Goal: Task Accomplishment & Management: Use online tool/utility

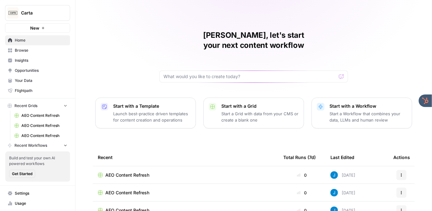
click at [34, 17] on button "Carta" at bounding box center [37, 13] width 65 height 16
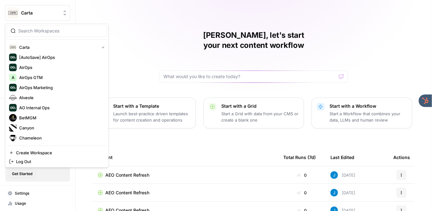
click at [123, 24] on div "Jordan, let's start your next content workflow Start with a Template Launch bes…" at bounding box center [254, 150] width 357 height 300
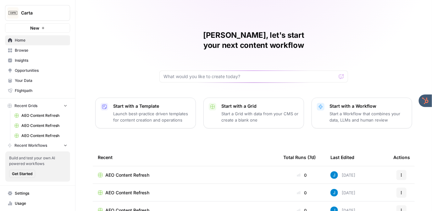
click at [107, 52] on div "Jordan, let's start your next content workflow Start with a Template Launch bes…" at bounding box center [254, 150] width 357 height 300
click at [37, 58] on span "Insights" at bounding box center [41, 61] width 53 height 6
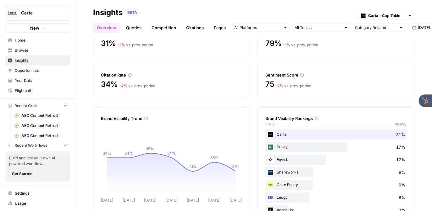
scroll to position [52, 0]
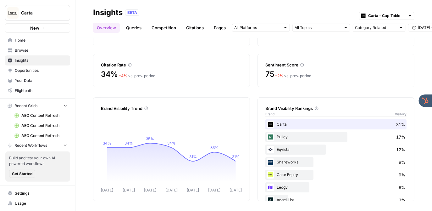
click at [132, 28] on link "Queries" at bounding box center [133, 28] width 23 height 10
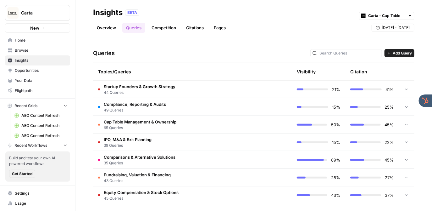
scroll to position [125, 0]
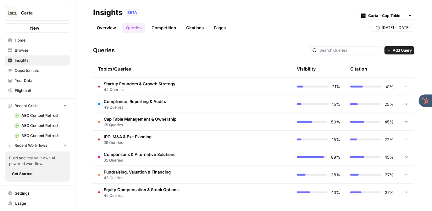
click at [151, 145] on td "IPO, M&A & Exit Planning 39 Queries" at bounding box center [165, 139] width 145 height 17
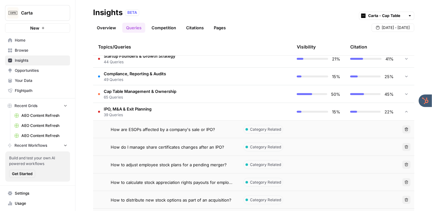
scroll to position [152, 0]
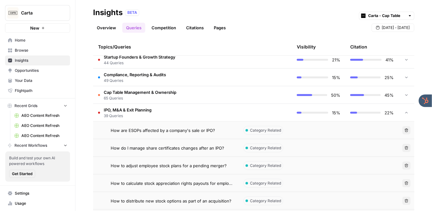
click at [185, 113] on td "IPO, M&A & Exit Planning 39 Queries" at bounding box center [165, 112] width 145 height 17
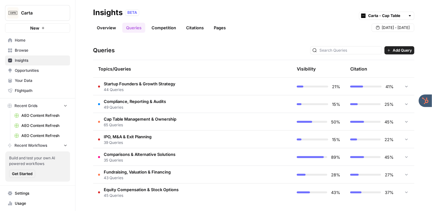
click at [192, 85] on td "Startup Founders & Growth Strategy 44 Queries" at bounding box center [165, 86] width 145 height 17
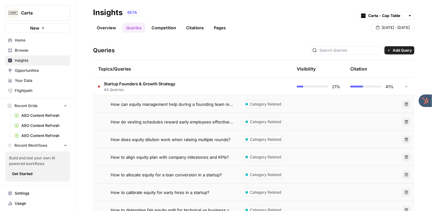
click at [189, 103] on span "How can equity management help during a founding team reshuffle?" at bounding box center [172, 104] width 123 height 6
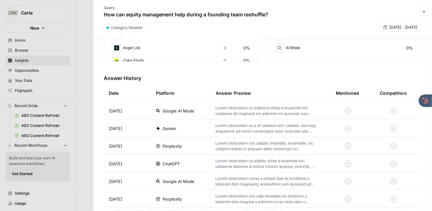
scroll to position [163, 0]
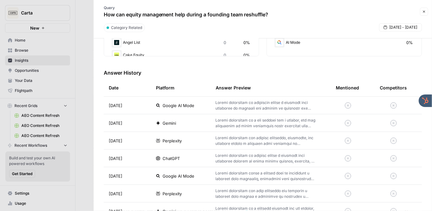
click at [425, 11] on icon "button" at bounding box center [425, 12] width 2 height 2
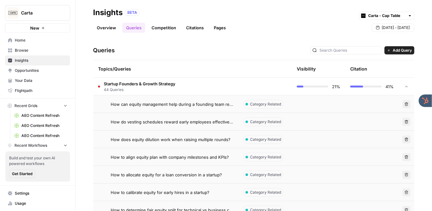
click at [203, 87] on td "Startup Founders & Growth Strategy 44 Queries" at bounding box center [165, 86] width 145 height 17
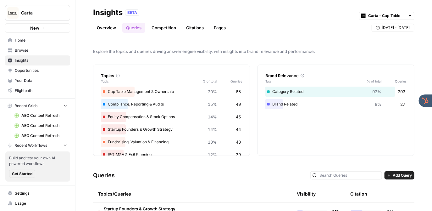
click at [161, 30] on link "Competition" at bounding box center [164, 28] width 32 height 10
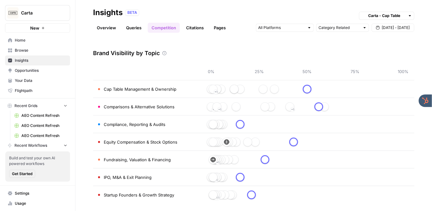
scroll to position [24, 0]
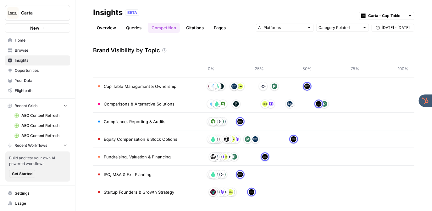
click at [192, 27] on link "Citations" at bounding box center [195, 28] width 25 height 10
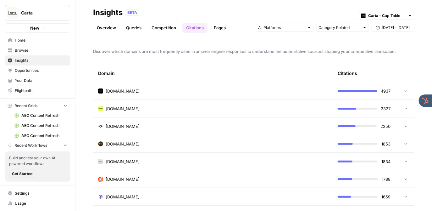
click at [156, 108] on div "cakeequity.com" at bounding box center [213, 108] width 230 height 6
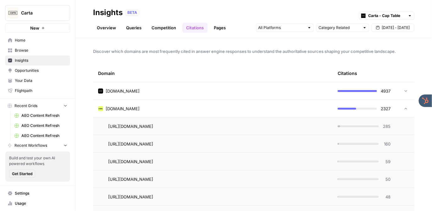
click at [175, 108] on div "cakeequity.com" at bounding box center [213, 108] width 230 height 6
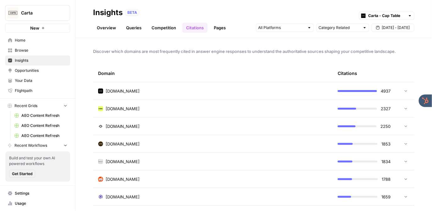
click at [45, 70] on span "Opportunities" at bounding box center [41, 71] width 53 height 6
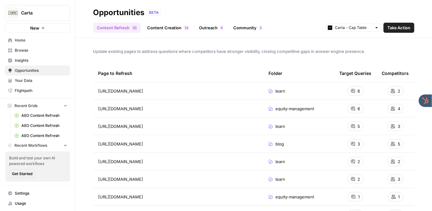
click at [164, 29] on link "Content Creation 8 1" at bounding box center [167, 28] width 49 height 10
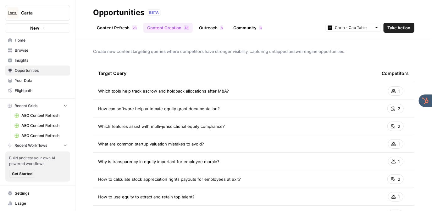
click at [105, 31] on link "Content Refresh 3 2" at bounding box center [117, 28] width 48 height 10
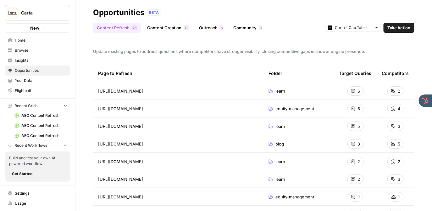
click at [156, 28] on link "Content Creation 8 1" at bounding box center [167, 28] width 49 height 10
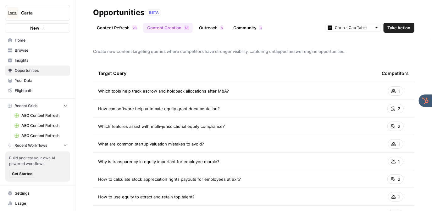
click at [391, 28] on span "Take Action" at bounding box center [399, 28] width 23 height 6
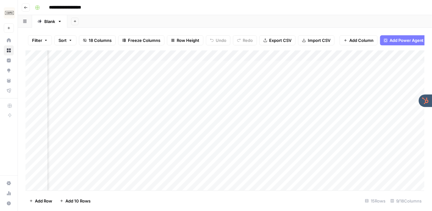
scroll to position [0, 55]
click at [349, 56] on div "Add Column" at bounding box center [225, 120] width 400 height 140
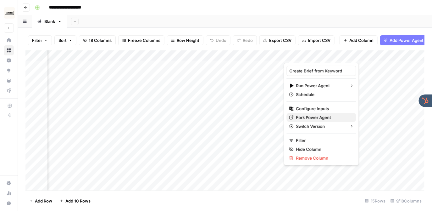
click at [318, 117] on span "Fork Power Agent" at bounding box center [323, 117] width 55 height 6
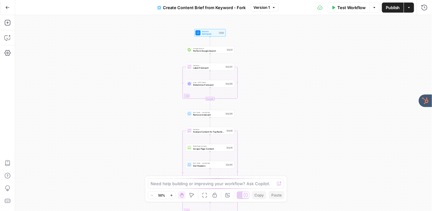
click at [239, 33] on div "Workflow Set Inputs Inputs Google Search Perform Google Search Step 51 Loop Ite…" at bounding box center [223, 113] width 417 height 196
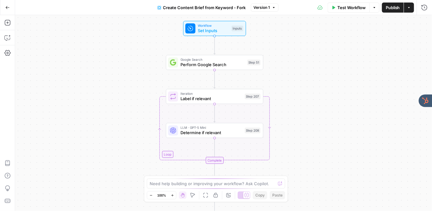
drag, startPoint x: 246, startPoint y: 67, endPoint x: 279, endPoint y: 63, distance: 34.0
click at [279, 63] on div "Workflow Set Inputs Inputs Google Search Perform Google Search Step 51 Loop Ite…" at bounding box center [223, 113] width 417 height 196
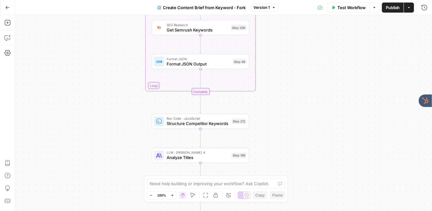
drag, startPoint x: 301, startPoint y: 168, endPoint x: 291, endPoint y: 66, distance: 102.8
click at [291, 66] on div "Workflow Set Inputs Inputs Google Search Perform Google Search Step 51 Loop Ite…" at bounding box center [223, 113] width 417 height 196
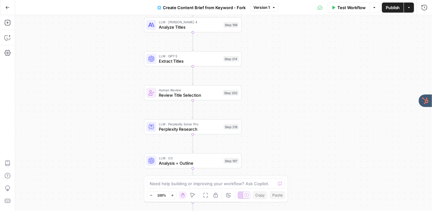
click at [7, 7] on icon "button" at bounding box center [8, 7] width 4 height 3
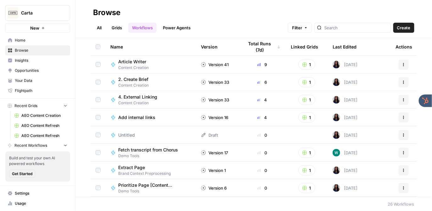
scroll to position [9, 0]
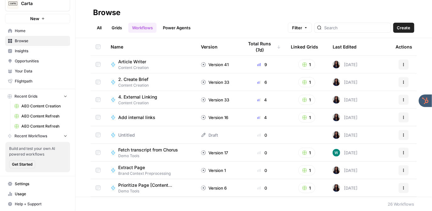
click at [31, 70] on span "Your Data" at bounding box center [41, 71] width 53 height 6
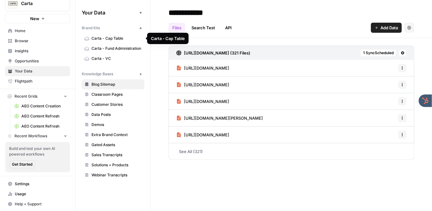
click at [126, 37] on span "Carta - Cap Table" at bounding box center [117, 39] width 50 height 6
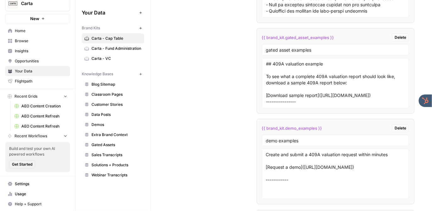
scroll to position [1568, 0]
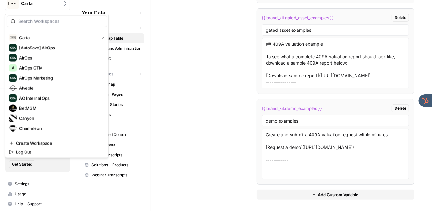
click at [42, 4] on span "Carta" at bounding box center [40, 3] width 38 height 6
click at [40, 69] on span "AirOps GTM" at bounding box center [60, 68] width 83 height 6
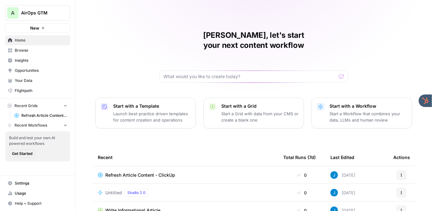
click at [139, 172] on span "Refresh Article Content - ClickUp" at bounding box center [140, 175] width 70 height 6
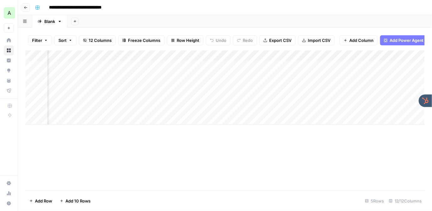
scroll to position [0, 166]
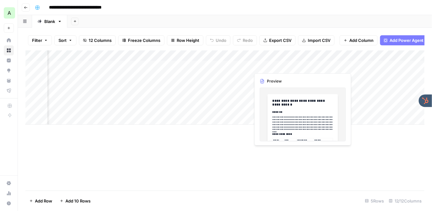
click at [277, 65] on div "Add Column" at bounding box center [225, 87] width 400 height 74
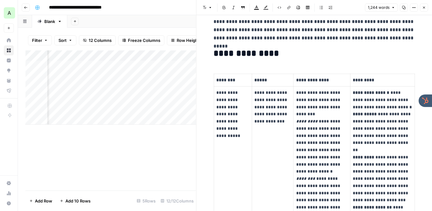
scroll to position [92, 0]
click at [424, 6] on icon "button" at bounding box center [425, 8] width 4 height 4
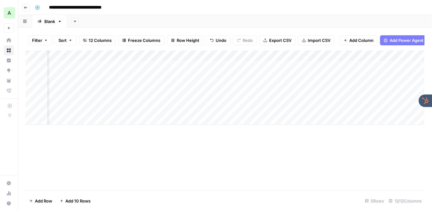
scroll to position [0, 549]
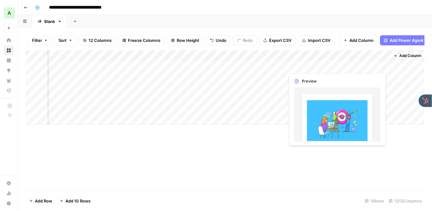
click at [351, 63] on div "Add Column" at bounding box center [225, 87] width 400 height 74
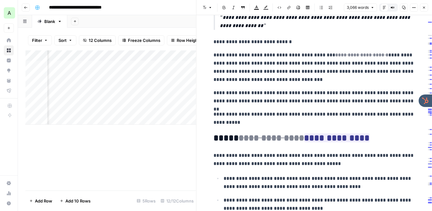
scroll to position [529, 0]
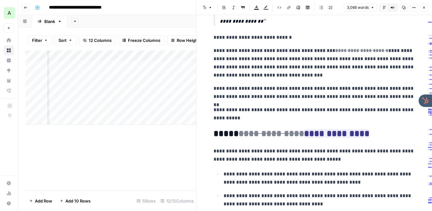
click at [424, 6] on icon "button" at bounding box center [425, 8] width 4 height 4
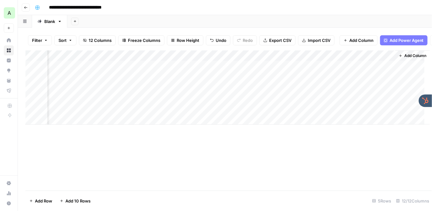
scroll to position [0, 542]
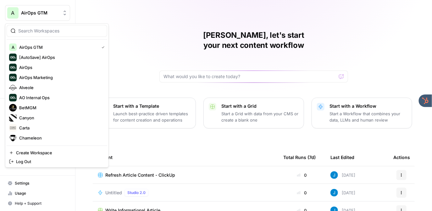
click at [35, 11] on span "AirOps GTM" at bounding box center [40, 13] width 38 height 6
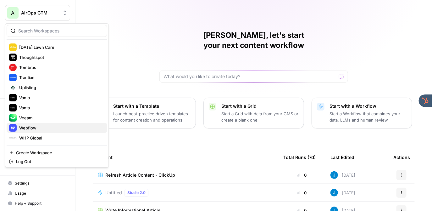
click at [34, 126] on span "Webflow" at bounding box center [60, 128] width 83 height 6
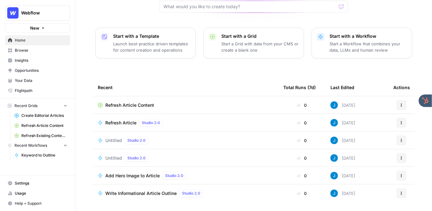
scroll to position [78, 0]
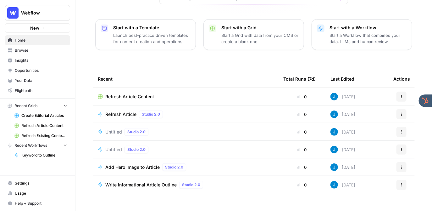
click at [36, 115] on span "Create Editorial Articles" at bounding box center [44, 116] width 46 height 6
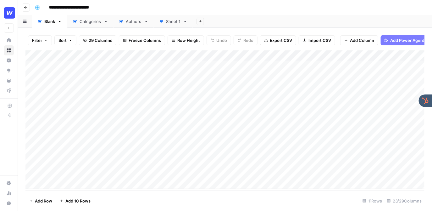
click at [183, 4] on div "**********" at bounding box center [229, 8] width 394 height 10
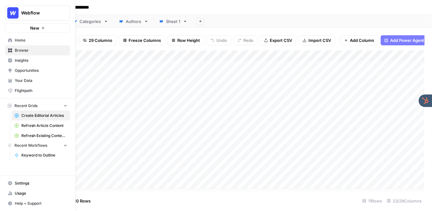
click at [28, 80] on span "Your Data" at bounding box center [41, 81] width 53 height 6
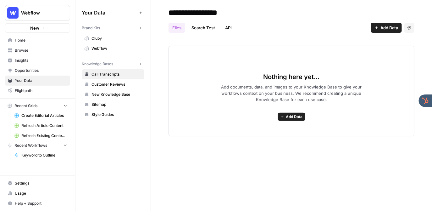
click at [105, 50] on span "Webflow" at bounding box center [117, 49] width 50 height 6
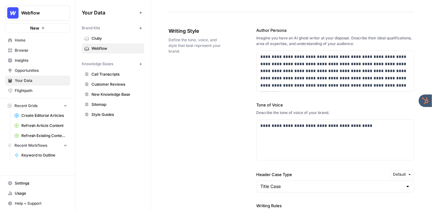
scroll to position [393, 0]
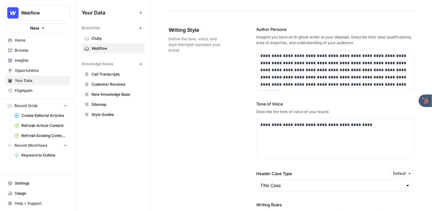
click at [37, 116] on span "Create Editorial Articles" at bounding box center [44, 116] width 46 height 6
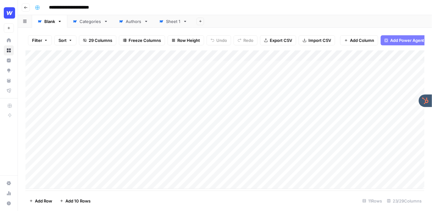
click at [92, 76] on div "Add Column" at bounding box center [225, 119] width 400 height 138
click at [289, 55] on div "Add Column" at bounding box center [225, 119] width 400 height 138
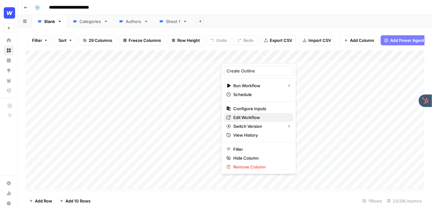
click at [256, 118] on span "Edit Workflow" at bounding box center [260, 117] width 55 height 6
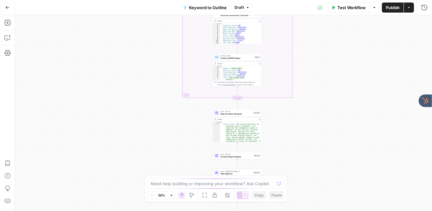
click at [310, 66] on div "true false Workflow Set Inputs Inputs LLM · GPT-4o Search Query Step 40 Output …" at bounding box center [223, 113] width 417 height 196
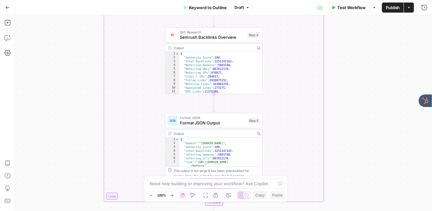
drag, startPoint x: 290, startPoint y: 75, endPoint x: 339, endPoint y: 148, distance: 87.7
click at [339, 148] on div "true false Workflow Set Inputs Inputs LLM · GPT-4o Search Query Step 40 Output …" at bounding box center [223, 113] width 417 height 196
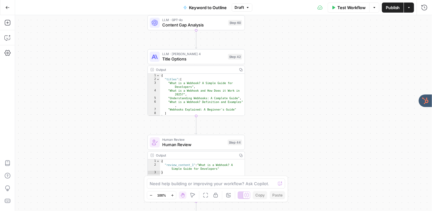
scroll to position [3, 0]
